Goal: Information Seeking & Learning: Learn about a topic

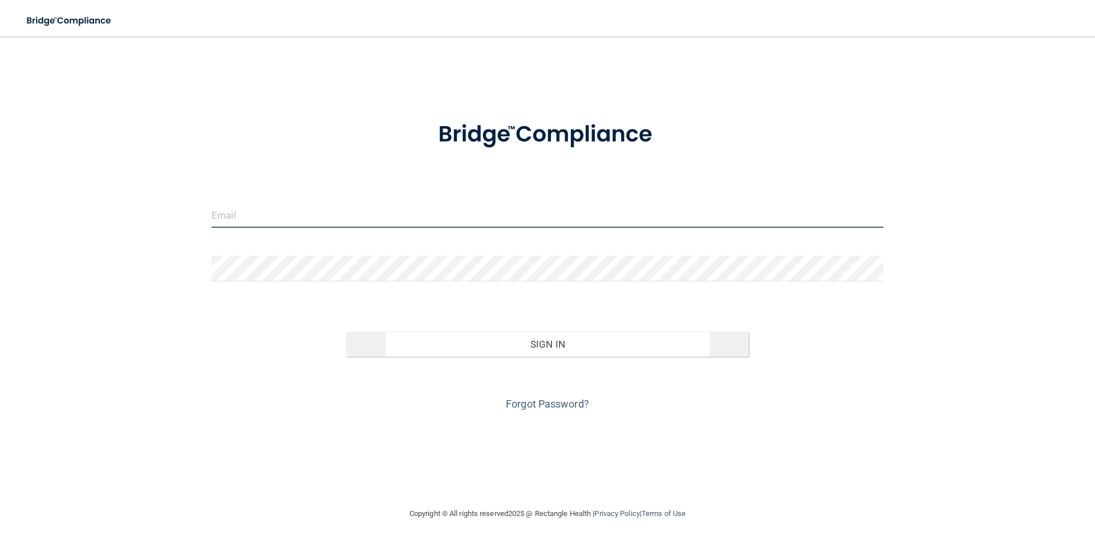
type input "[EMAIL_ADDRESS][DOMAIN_NAME]"
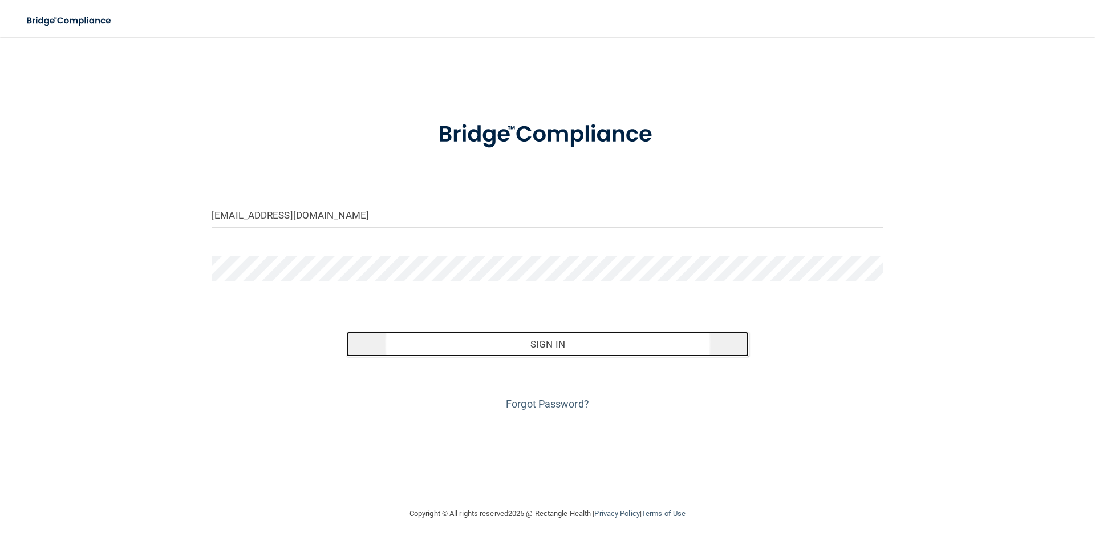
click at [520, 351] on button "Sign In" at bounding box center [547, 343] width 403 height 25
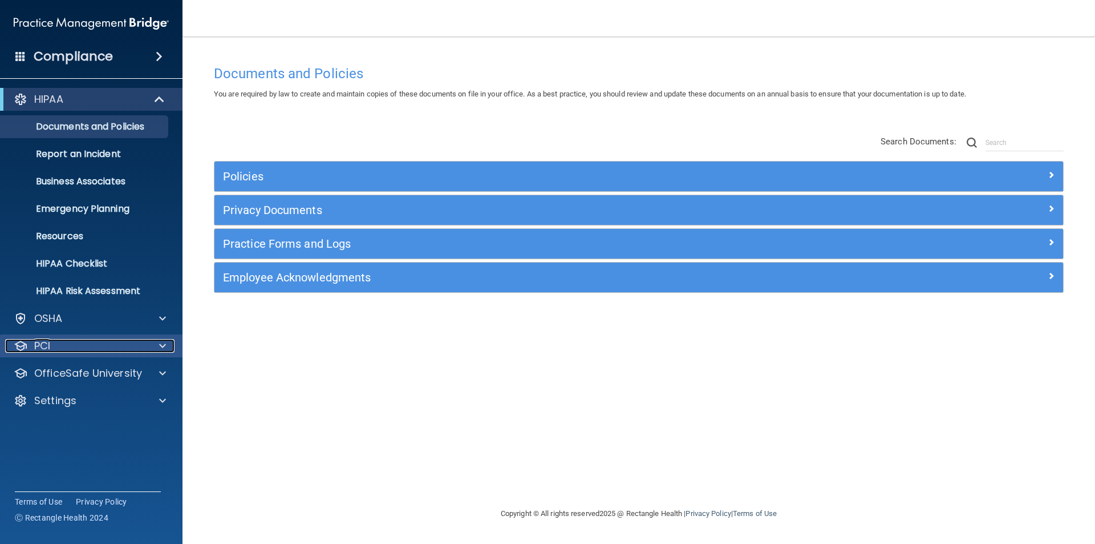
click at [74, 349] on div "PCI" at bounding box center [75, 346] width 141 height 14
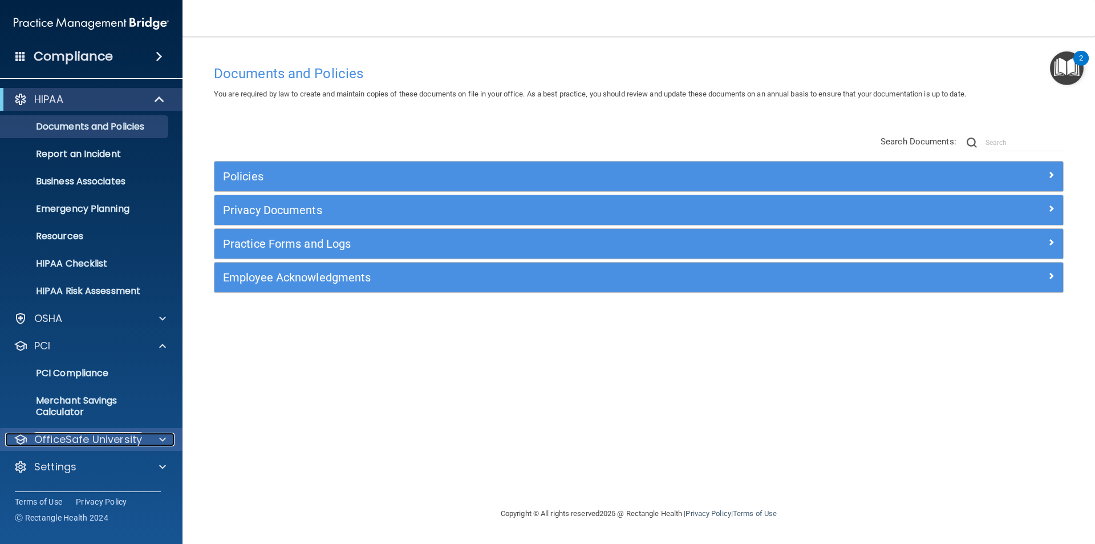
click at [115, 437] on p "OfficeSafe University" at bounding box center [88, 439] width 108 height 14
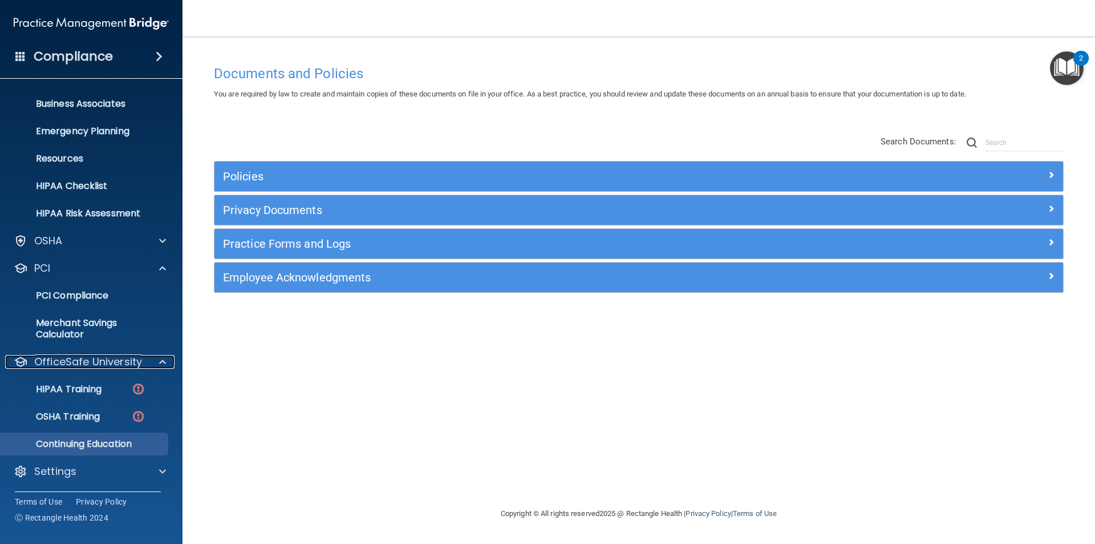
scroll to position [78, 0]
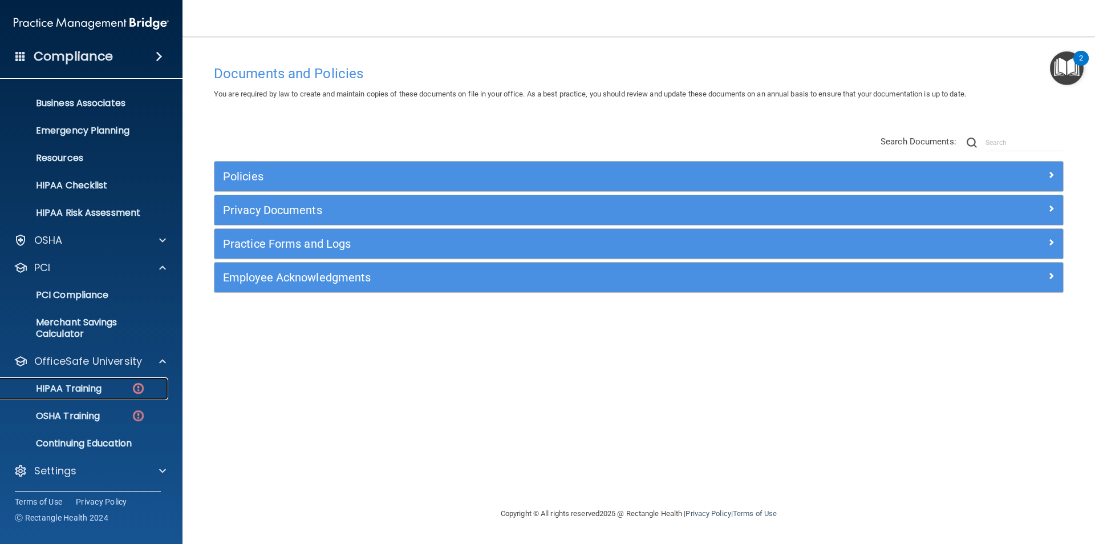
click at [98, 396] on link "HIPAA Training" at bounding box center [79, 388] width 180 height 23
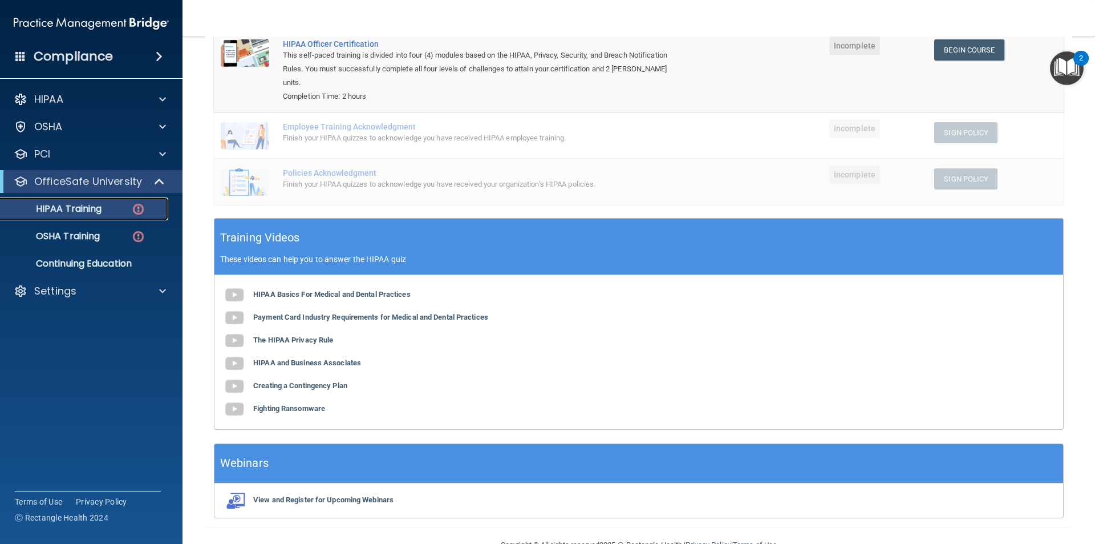
scroll to position [114, 0]
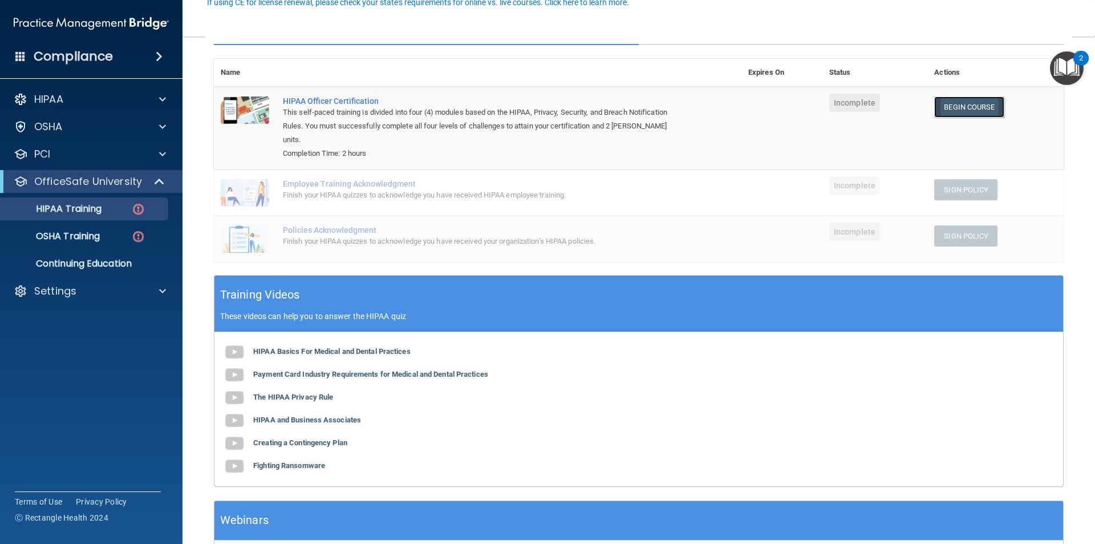
click at [939, 110] on link "Begin Course" at bounding box center [969, 106] width 70 height 21
